Goal: Task Accomplishment & Management: Manage account settings

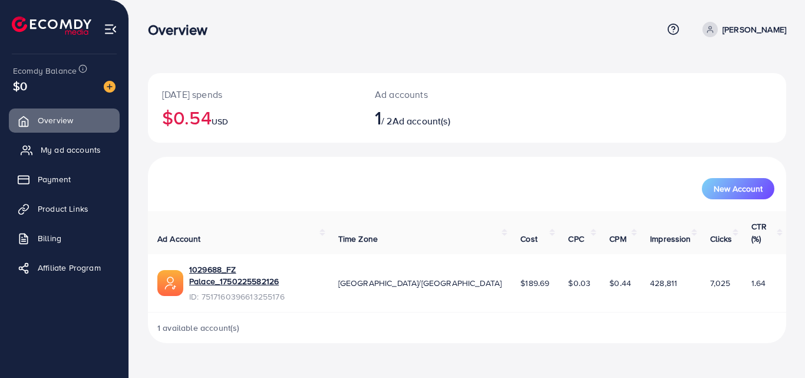
click at [101, 148] on link "My ad accounts" at bounding box center [64, 150] width 111 height 24
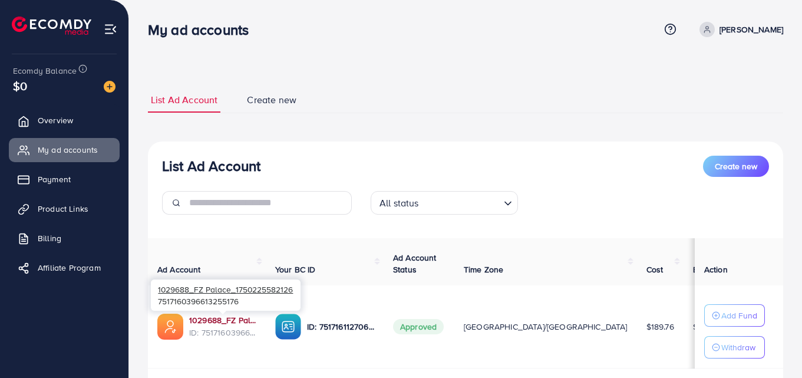
click at [227, 320] on link "1029688_FZ Palace_1750225582126" at bounding box center [222, 320] width 67 height 12
